Goal: Task Accomplishment & Management: Use online tool/utility

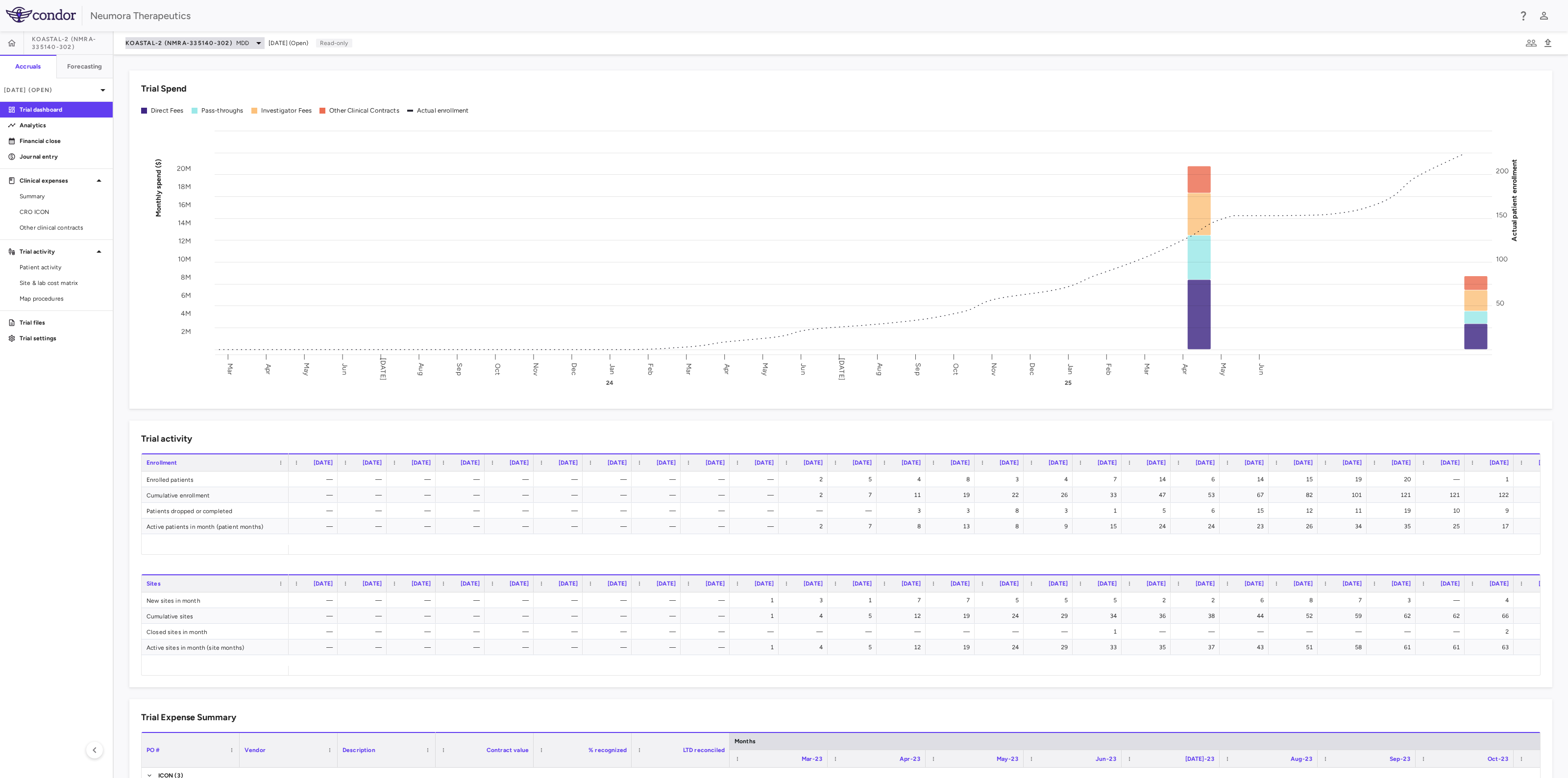
click at [242, 46] on span "MDD" at bounding box center [242, 43] width 12 height 9
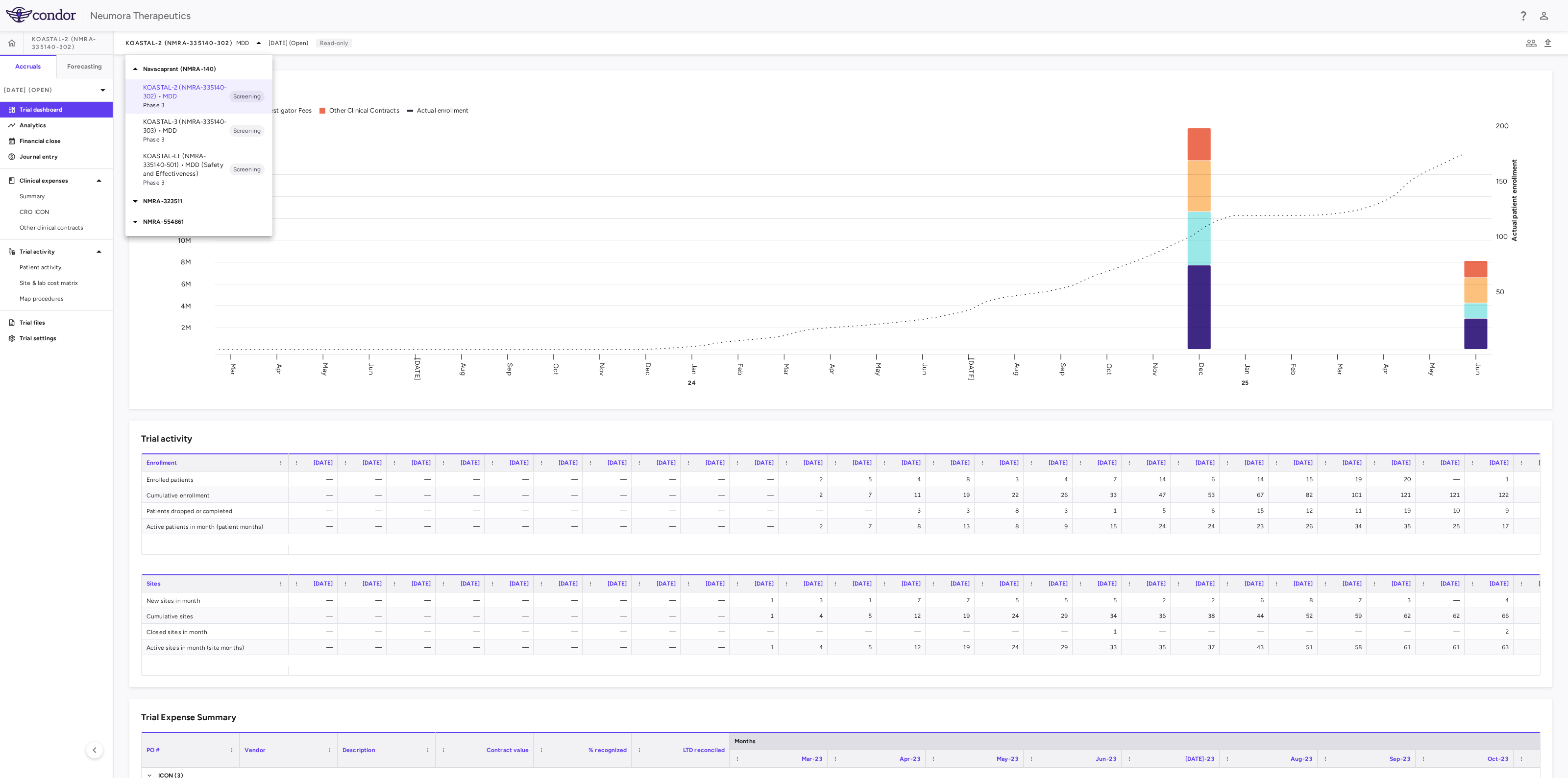
click at [204, 141] on span "Phase 3" at bounding box center [186, 139] width 86 height 9
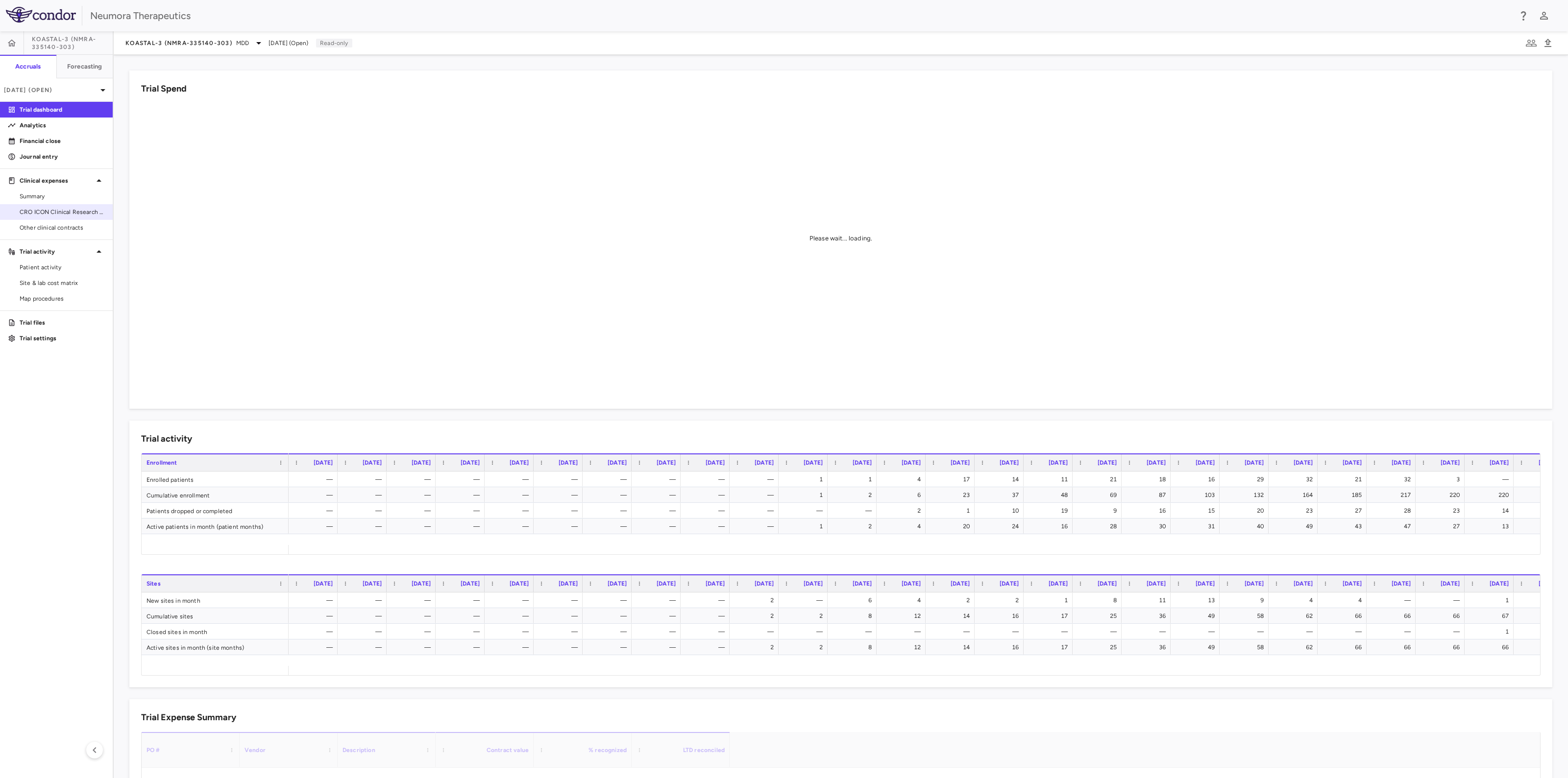
click at [59, 210] on span "CRO ICON Clinical Research Limited" at bounding box center [62, 212] width 86 height 9
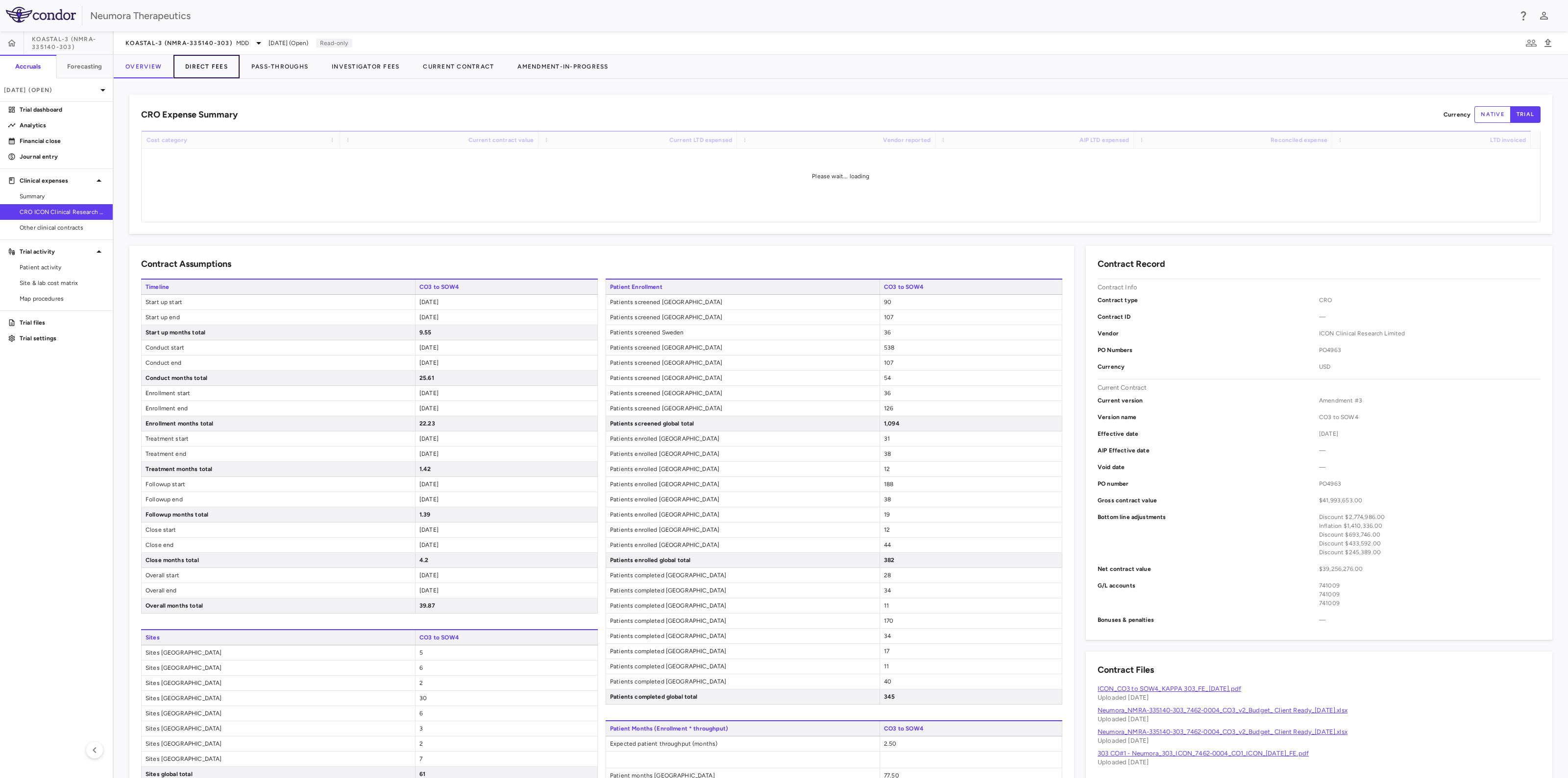
drag, startPoint x: 204, startPoint y: 66, endPoint x: 223, endPoint y: 70, distance: 19.4
click at [205, 65] on button "Direct Fees" at bounding box center [206, 67] width 66 height 23
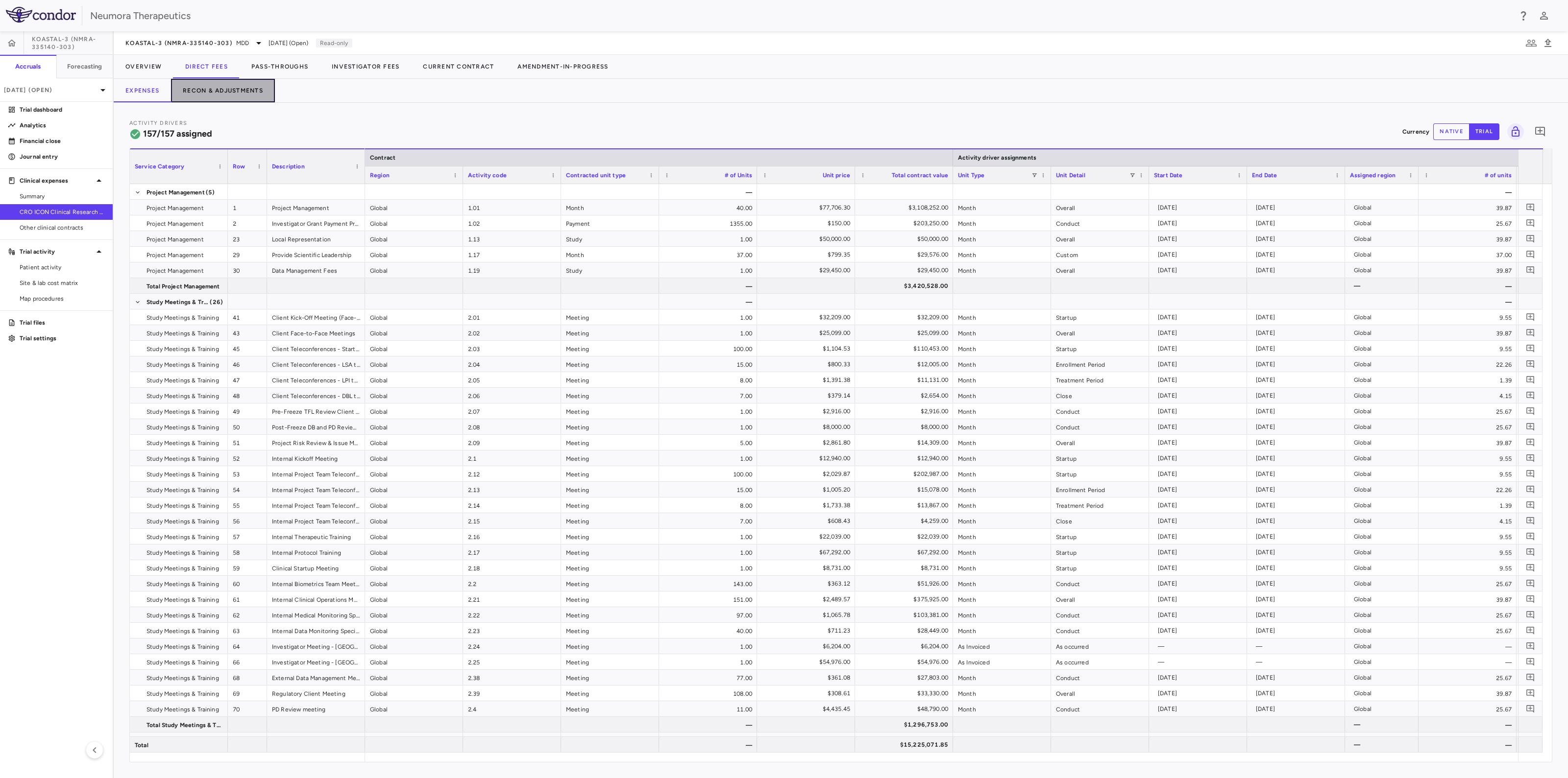
click at [238, 87] on button "Recon & Adjustments" at bounding box center [223, 90] width 104 height 23
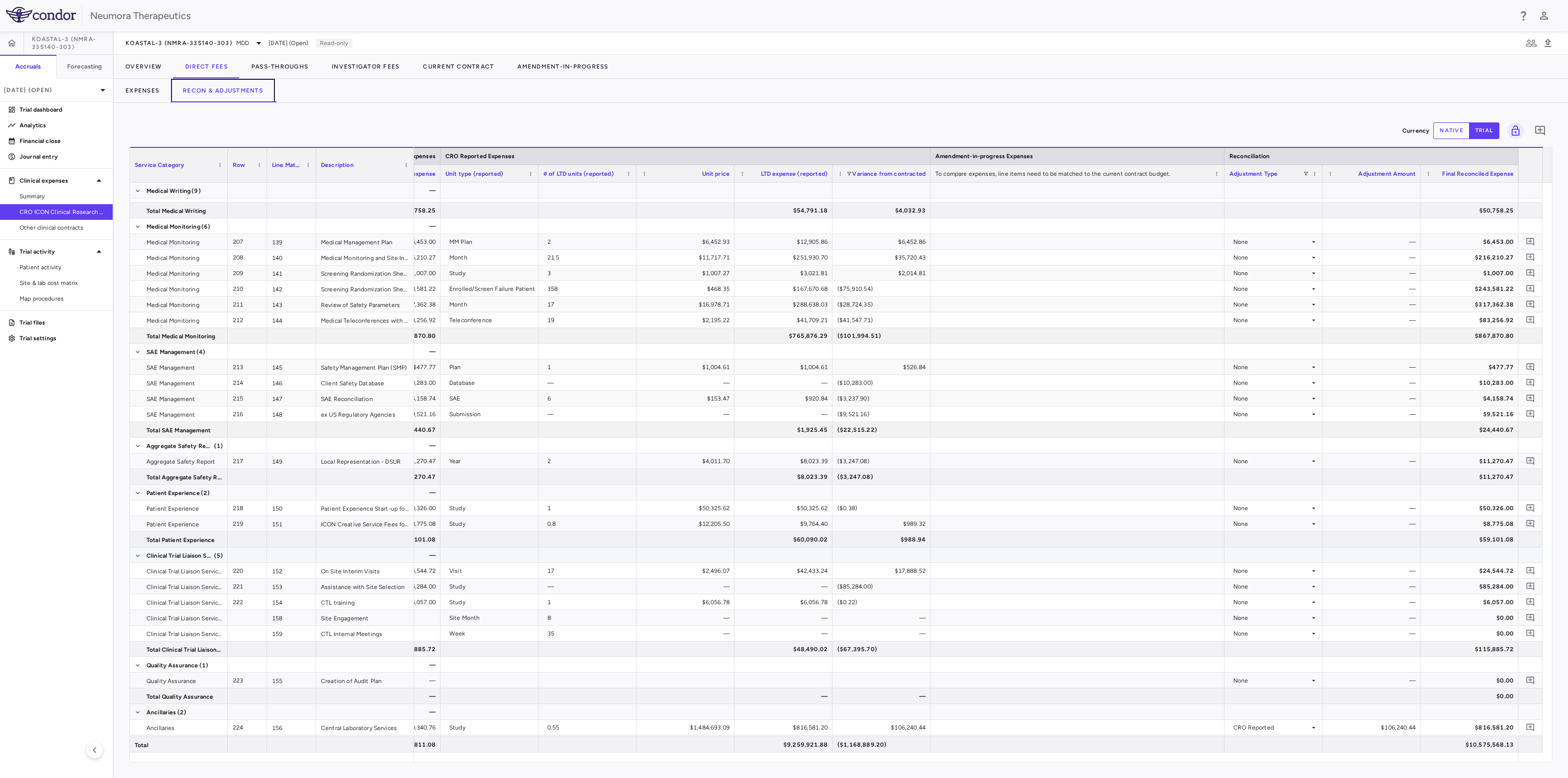
scroll to position [2319, 0]
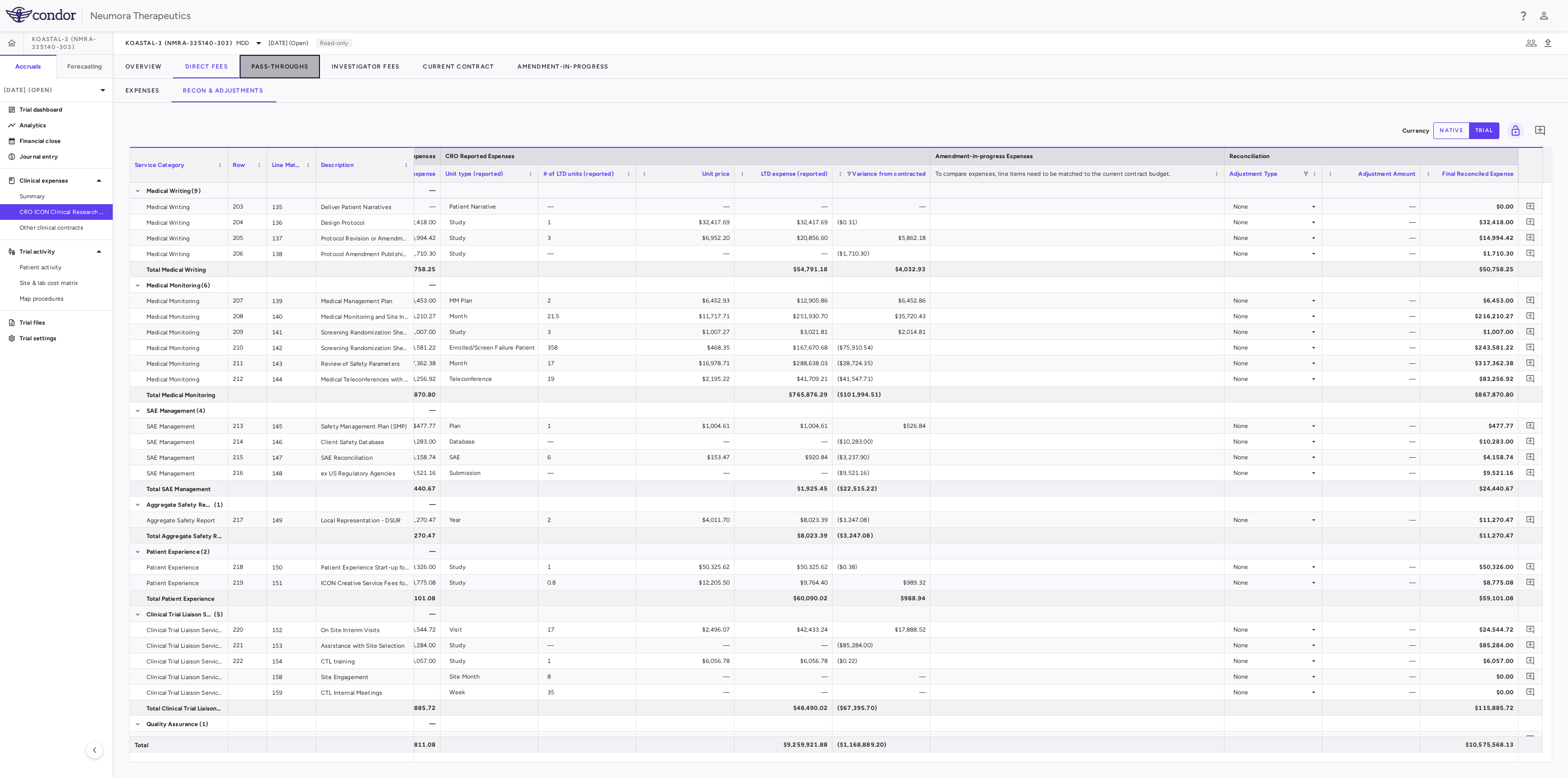
click at [288, 68] on button "Pass-Throughs" at bounding box center [280, 67] width 80 height 23
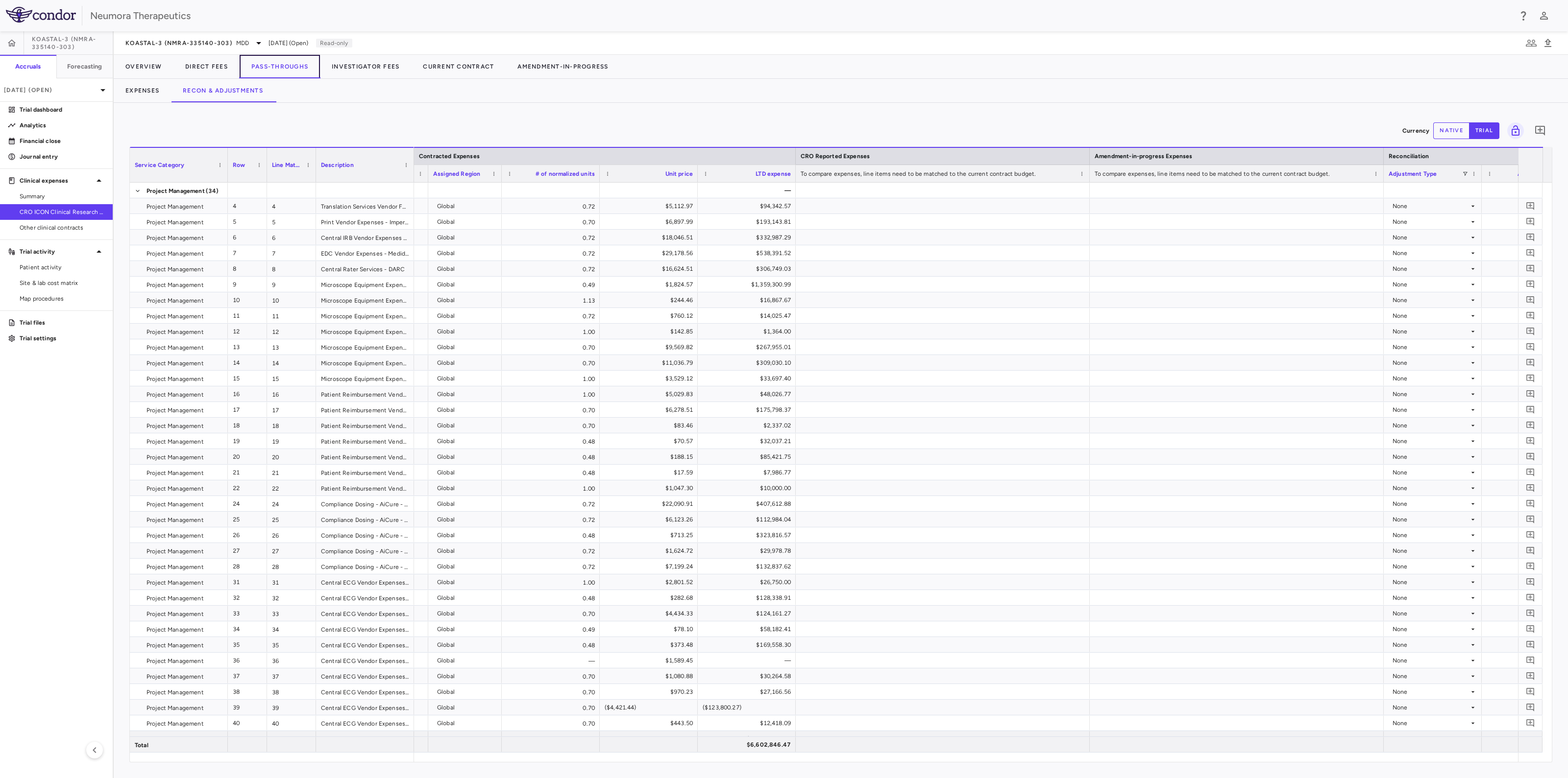
scroll to position [0, 1125]
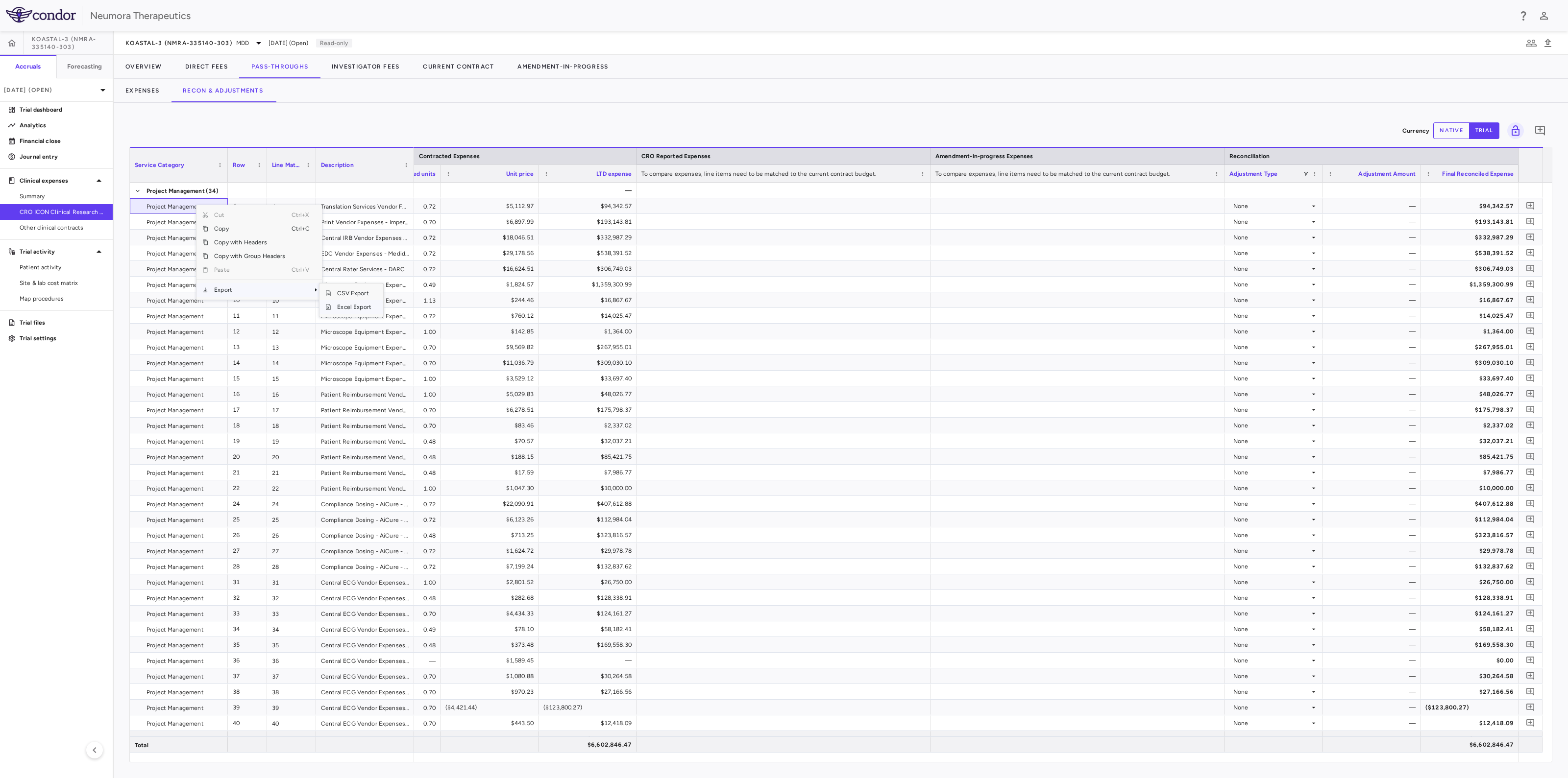
click at [345, 308] on span "Excel Export" at bounding box center [354, 307] width 46 height 14
click at [356, 61] on button "Investigator Fees" at bounding box center [366, 67] width 91 height 23
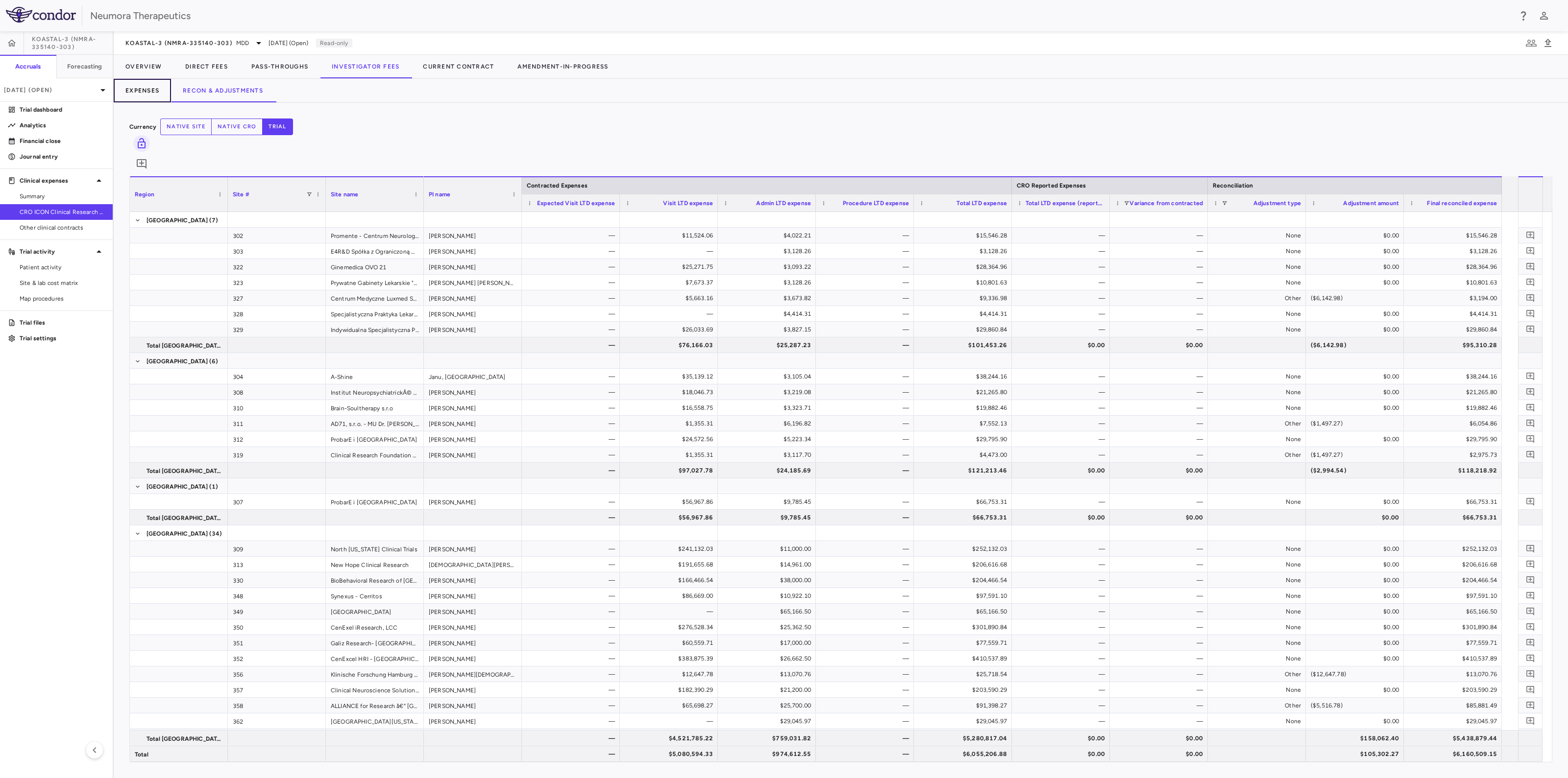
click at [139, 87] on button "Expenses" at bounding box center [142, 90] width 57 height 23
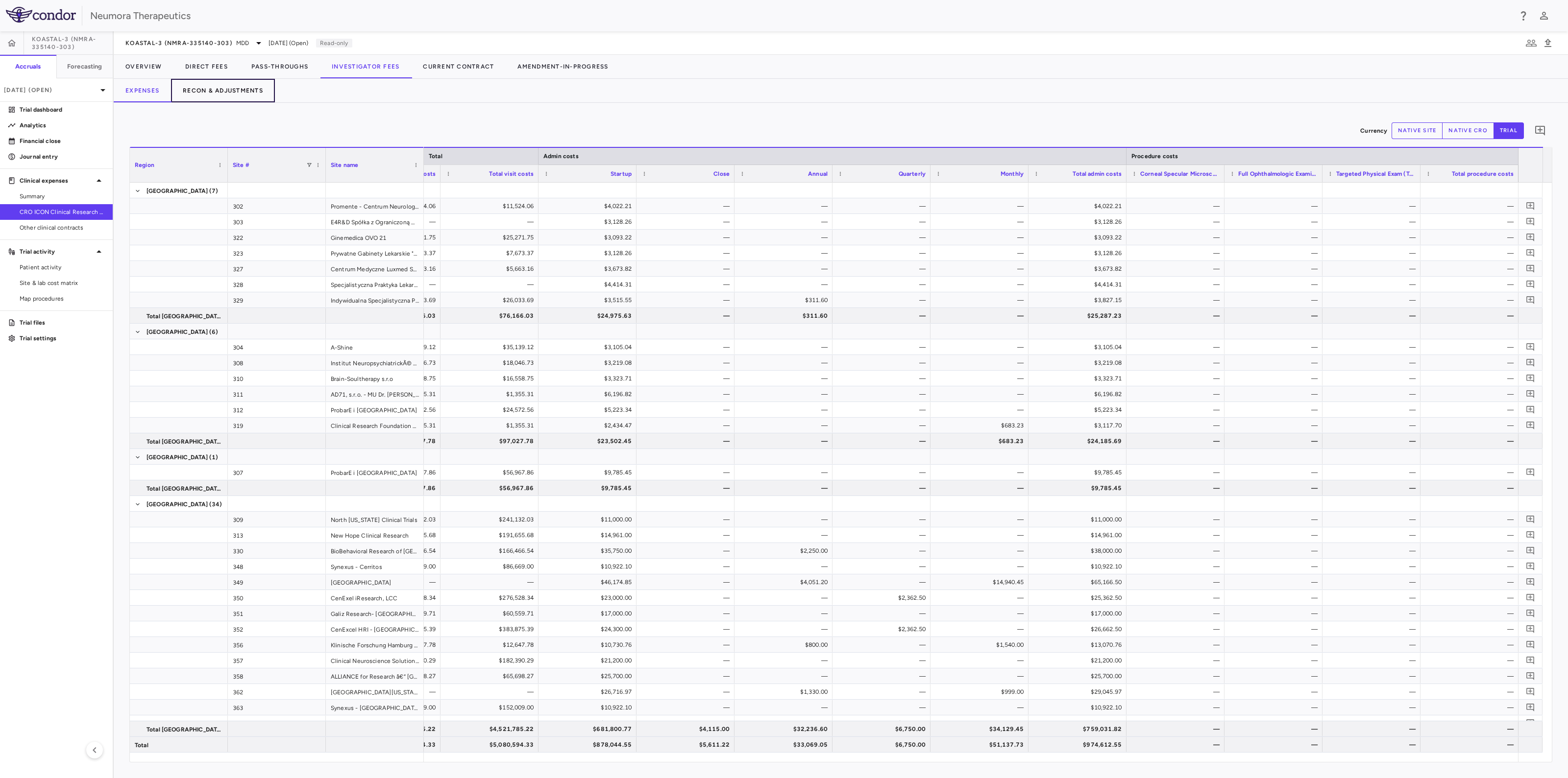
click at [224, 90] on button "Recon & Adjustments" at bounding box center [223, 90] width 104 height 23
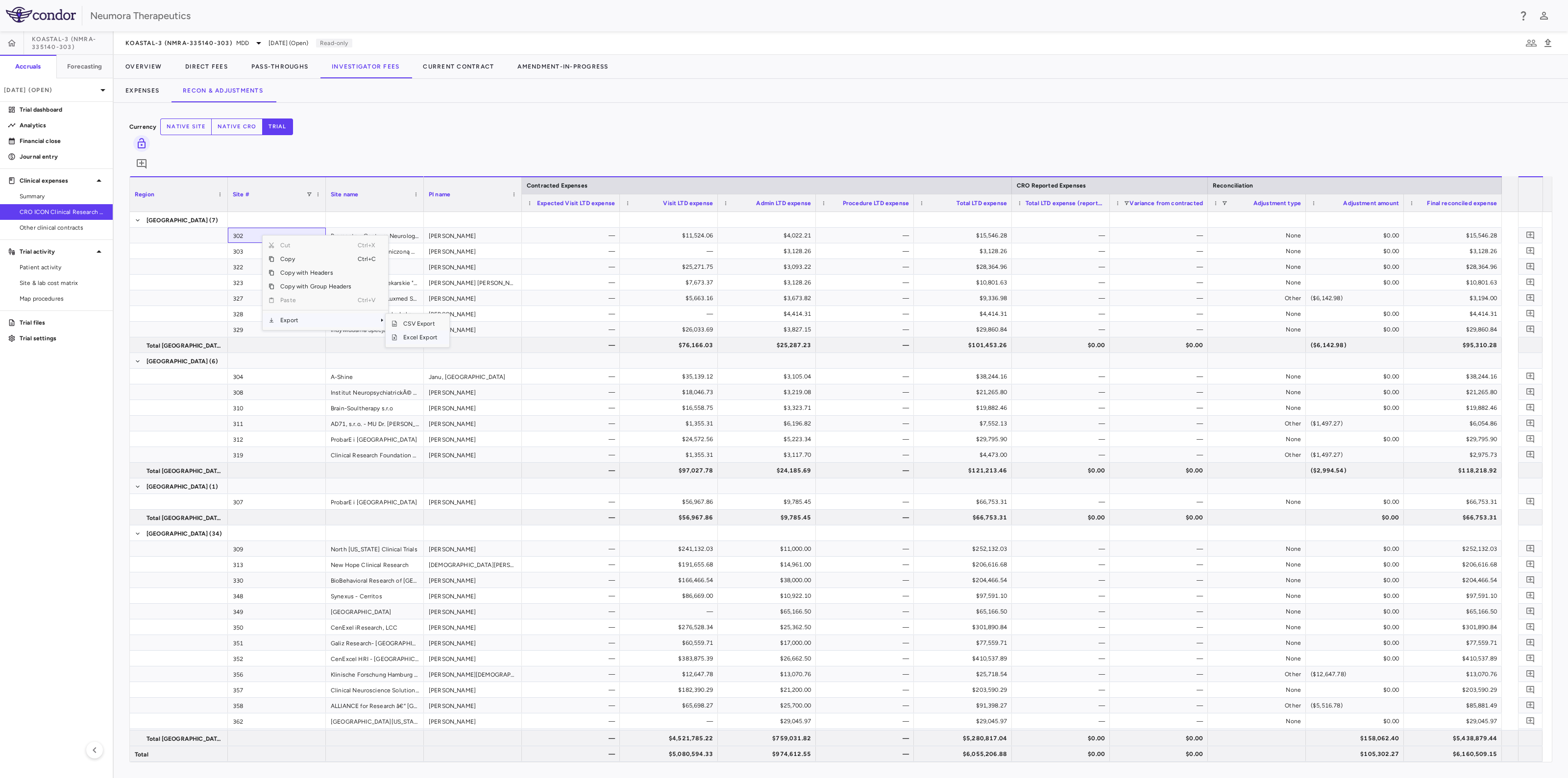
click at [413, 330] on span "Excel Export" at bounding box center [420, 337] width 46 height 14
